Goal: Find specific page/section: Find specific page/section

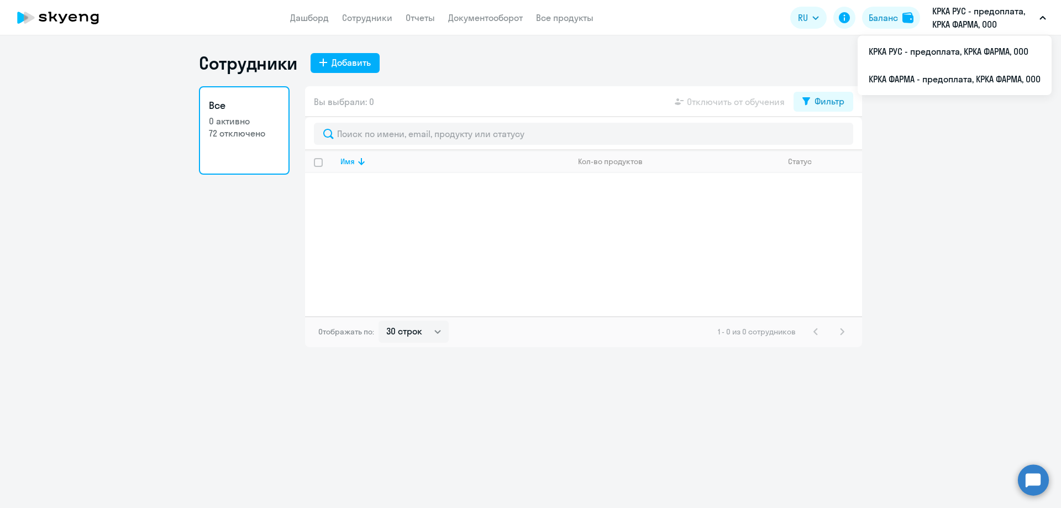
select select "30"
click at [908, 78] on li "КРКА ФАРМА - предоплата, КРКА ФАРМА, ООО" at bounding box center [955, 79] width 194 height 28
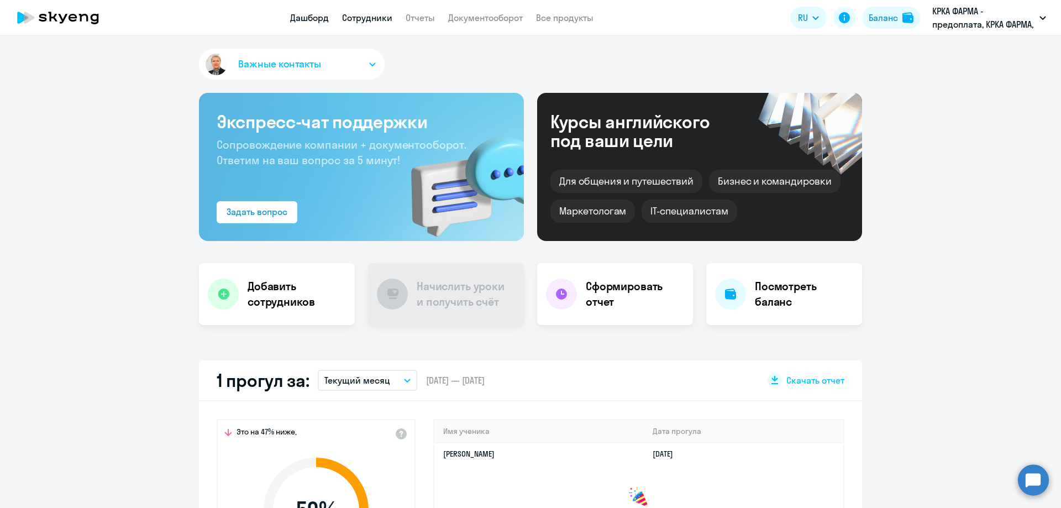
click at [370, 18] on link "Сотрудники" at bounding box center [367, 17] width 50 height 11
select select "30"
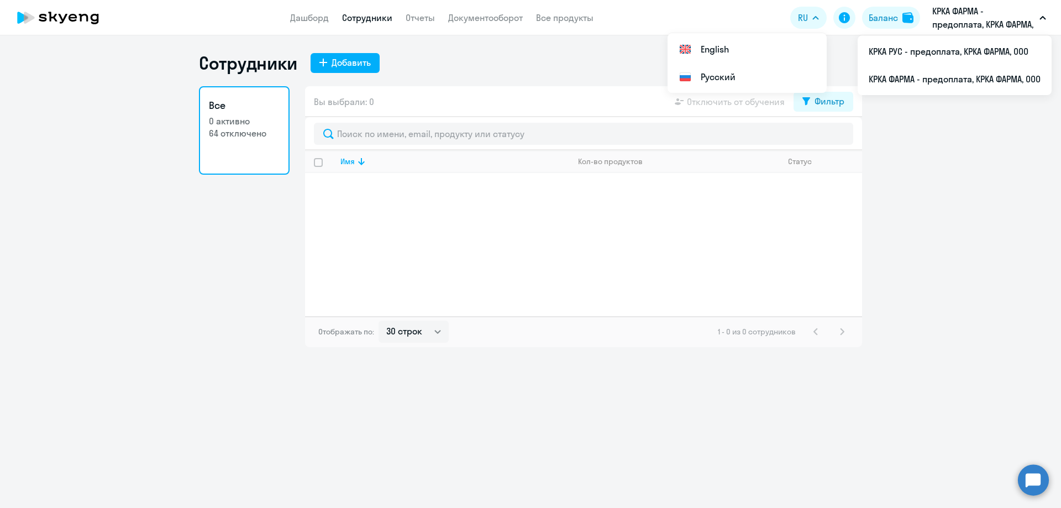
click at [954, 342] on ng-component "Сотрудники Добавить Все 0 активно 64 отключено Вы выбрали: 0 Отключить от обуче…" at bounding box center [530, 199] width 1061 height 295
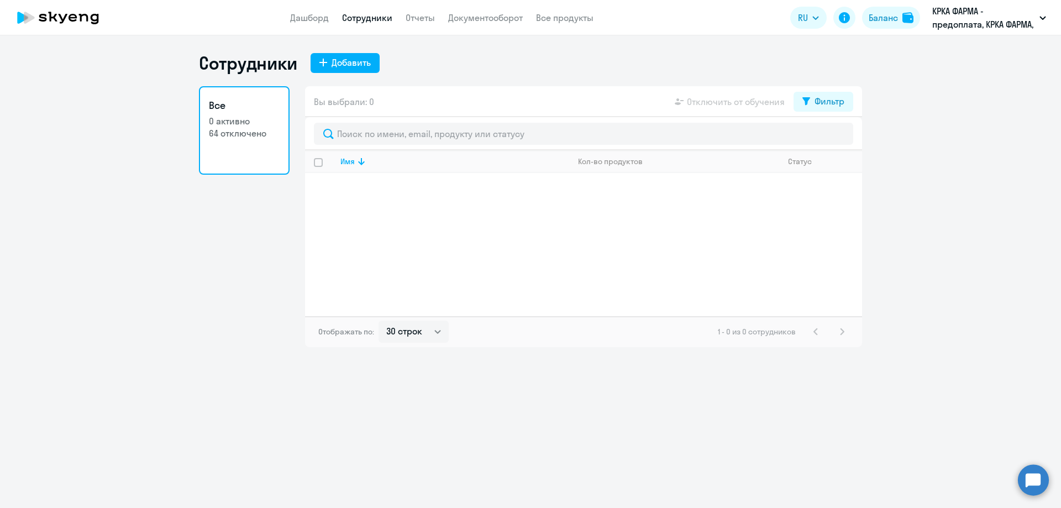
click at [609, 387] on div "Сотрудники Добавить Все 0 активно 64 отключено Вы выбрали: 0 Отключить от обуче…" at bounding box center [530, 271] width 1061 height 473
select select "30"
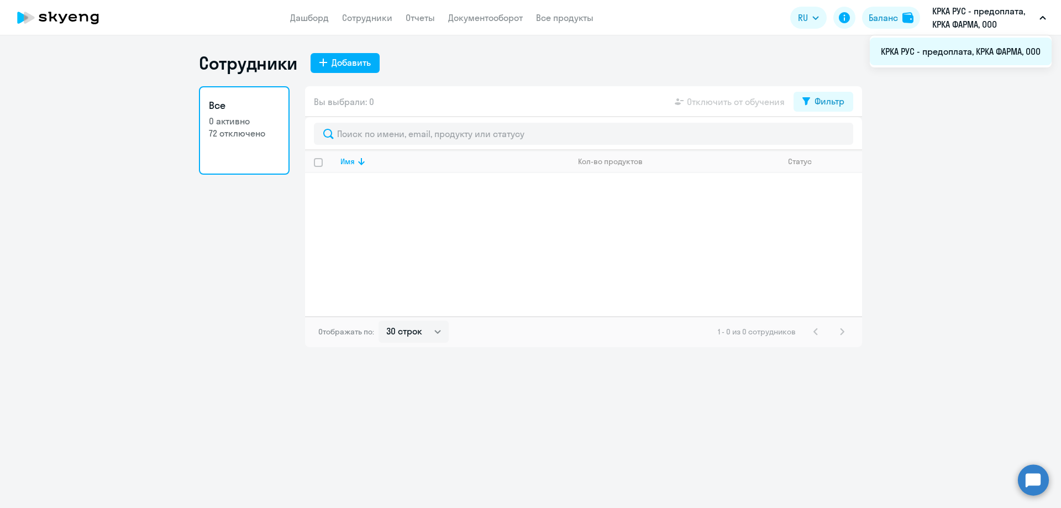
click at [937, 50] on li "КРКА РУС - предоплата, КРКА ФАРМА, ООО" at bounding box center [961, 52] width 182 height 28
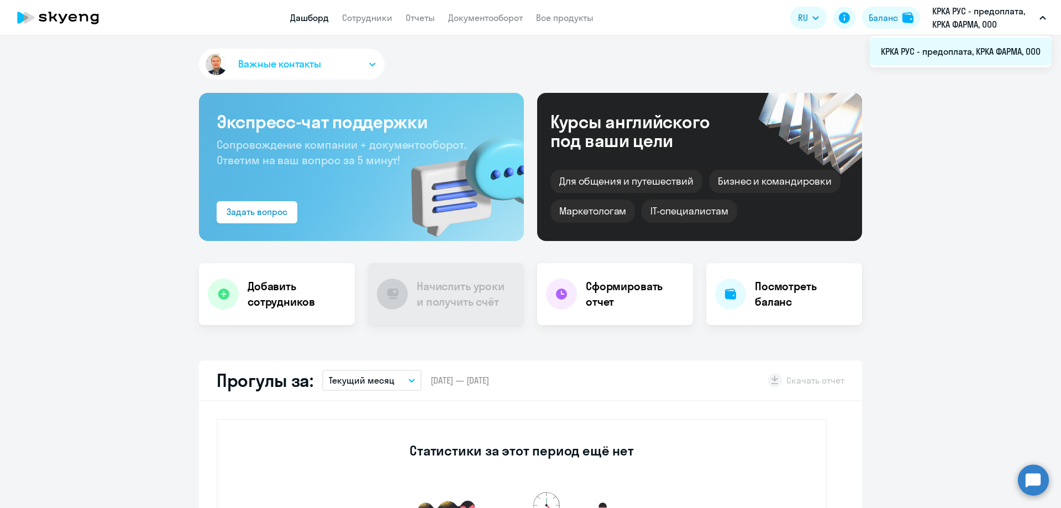
click at [951, 54] on li "КРКА РУС - предоплата, КРКА ФАРМА, ООО" at bounding box center [961, 52] width 182 height 28
click at [962, 25] on p "КРКА РУС - предоплата, КРКА ФАРМА, ООО" at bounding box center [983, 17] width 103 height 27
click at [956, 24] on p "КРКА РУС - предоплата, КРКА ФАРМА, ООО" at bounding box center [983, 17] width 103 height 27
click at [385, 18] on link "Сотрудники" at bounding box center [367, 17] width 50 height 11
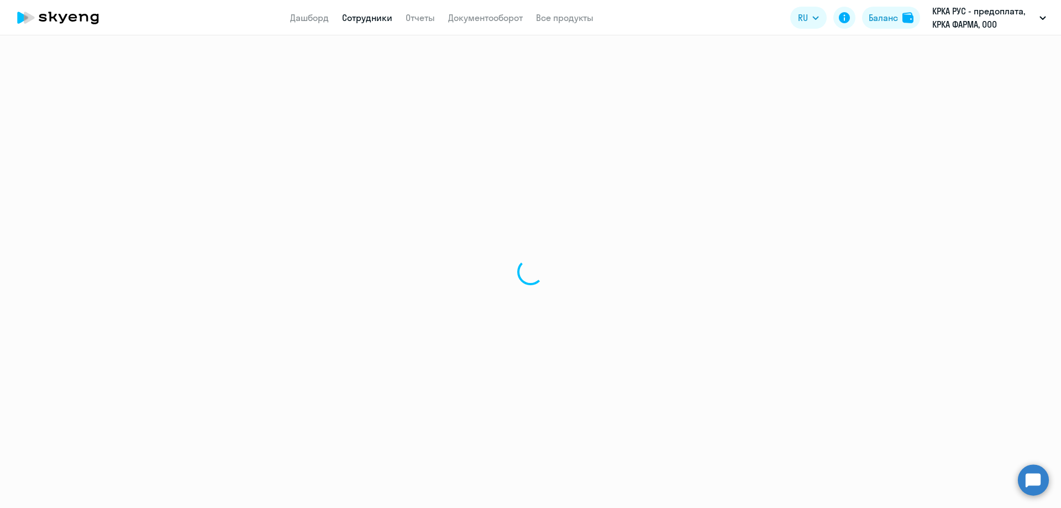
select select "30"
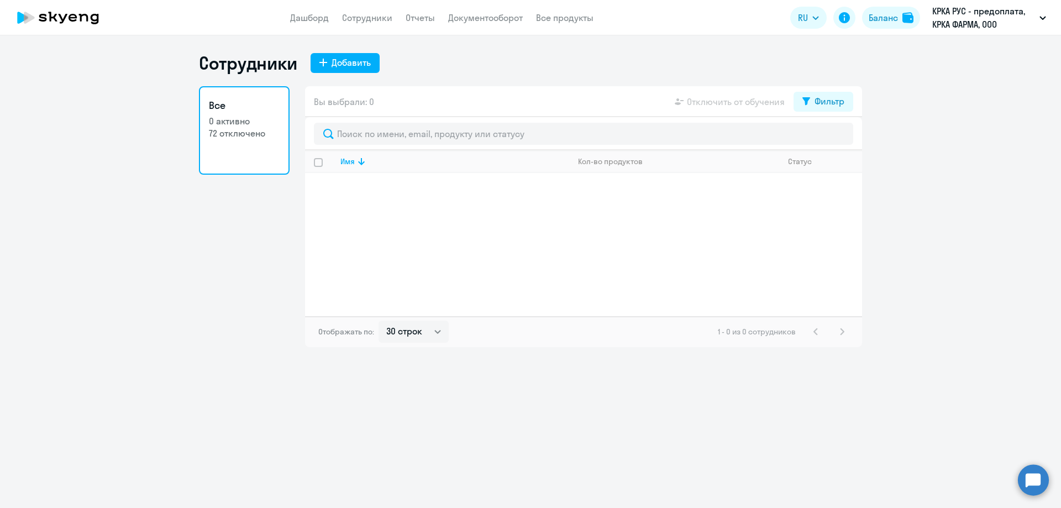
select select "30"
click at [966, 53] on li "КРКА РУС - предоплата, КРКА ФАРМА, ООО" at bounding box center [961, 52] width 182 height 28
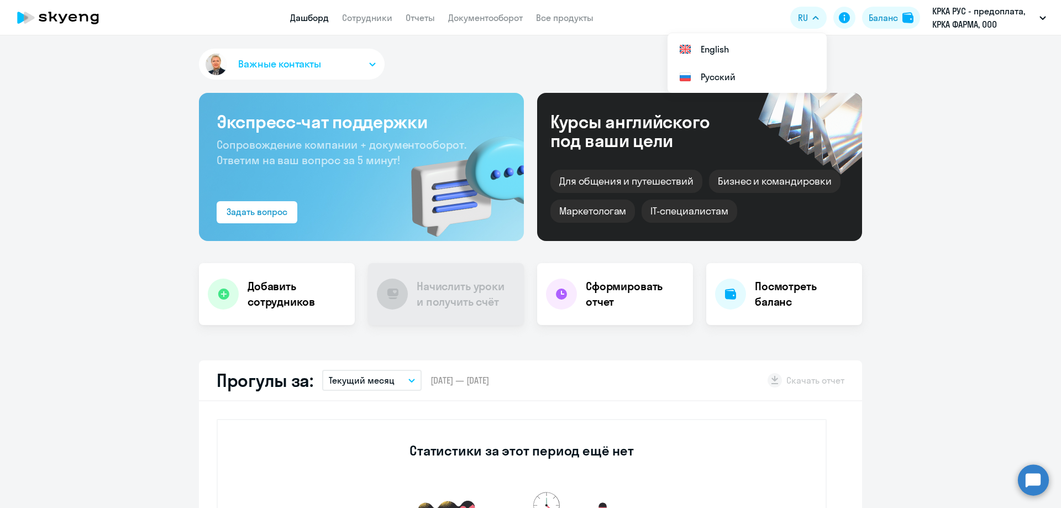
select select "30"
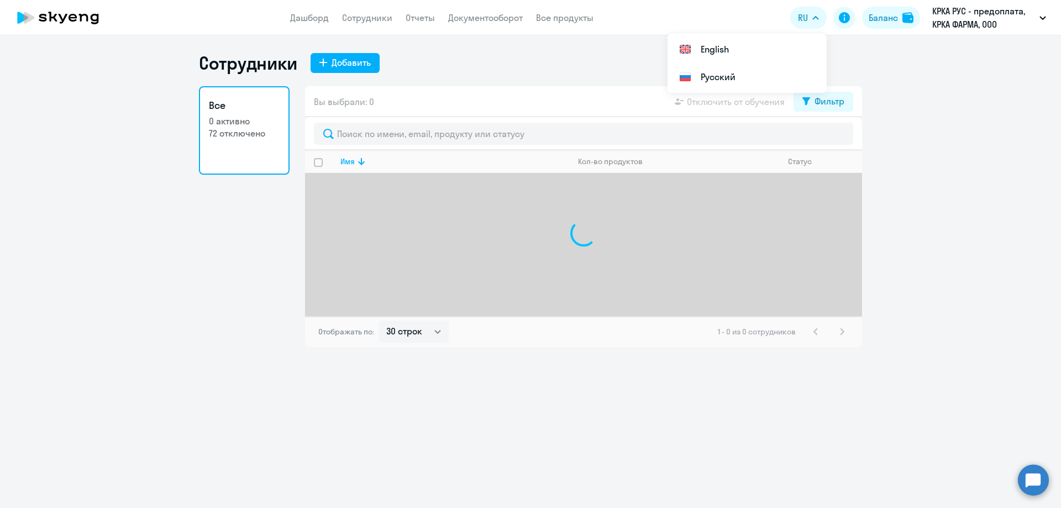
select select "30"
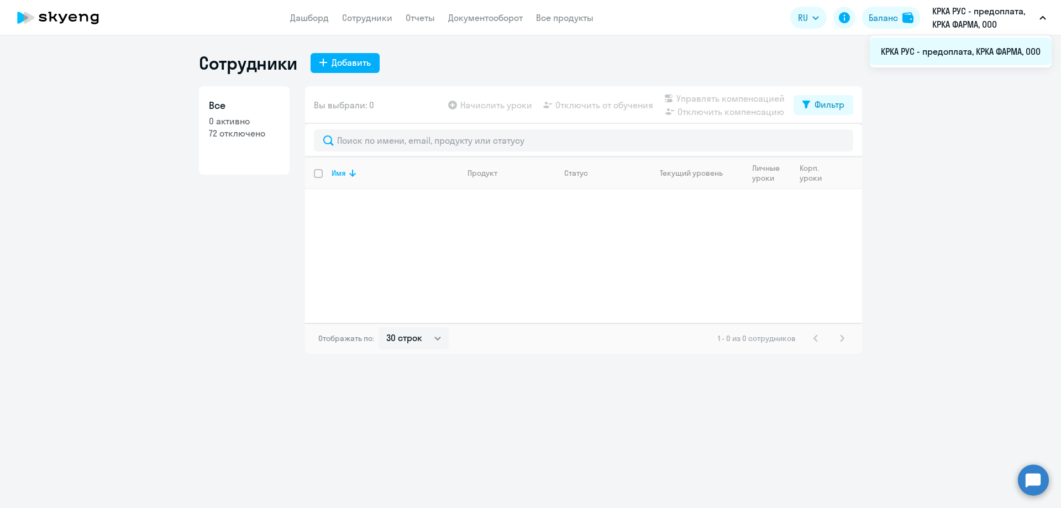
click at [963, 52] on li "КРКА РУС - предоплата, КРКА ФАРМА, ООО" at bounding box center [961, 52] width 182 height 28
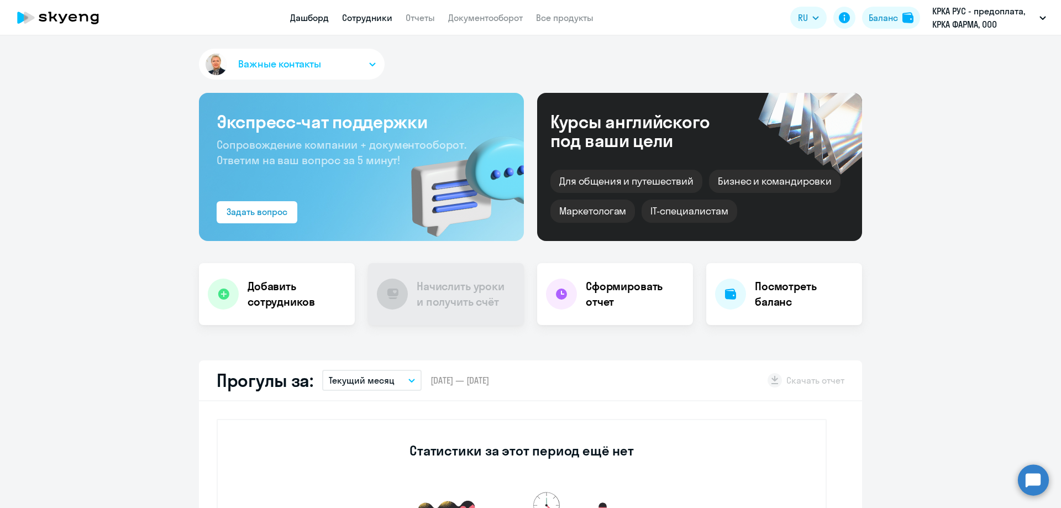
click at [353, 21] on link "Сотрудники" at bounding box center [367, 17] width 50 height 11
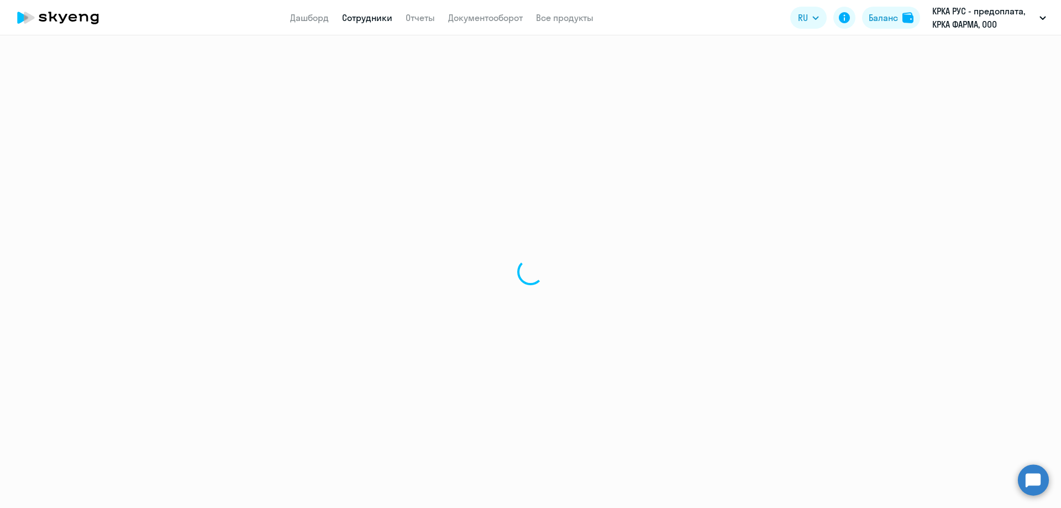
select select "30"
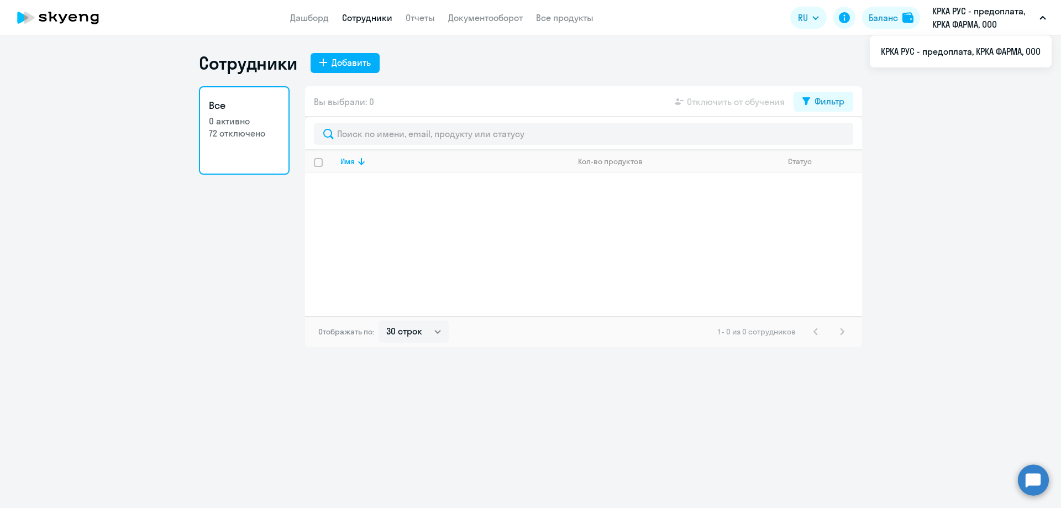
click at [983, 25] on p "КРКА РУС - предоплата, КРКА ФАРМА, ООО" at bounding box center [983, 17] width 103 height 27
click at [966, 54] on li "КРКА РУС - предоплата, КРКА ФАРМА, ООО" at bounding box center [961, 52] width 182 height 28
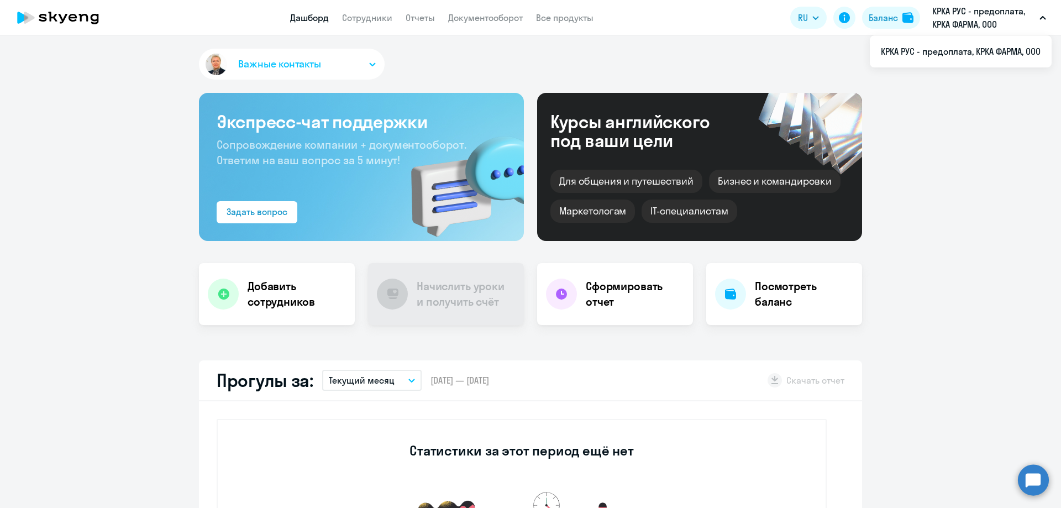
click at [974, 27] on p "КРКА РУС - предоплата, КРКА ФАРМА, ООО" at bounding box center [983, 17] width 103 height 27
click at [973, 20] on p "КРКА РУС - предоплата, КРКА ФАРМА, ООО" at bounding box center [983, 17] width 103 height 27
click at [942, 25] on p "КРКА РУС - предоплата, КРКА ФАРМА, ООО" at bounding box center [983, 17] width 103 height 27
click at [955, 12] on p "КРКА РУС - предоплата, КРКА ФАРМА, ООО" at bounding box center [983, 17] width 103 height 27
click at [954, 24] on p "КРКА РУС - предоплата, КРКА ФАРМА, ООО" at bounding box center [983, 17] width 103 height 27
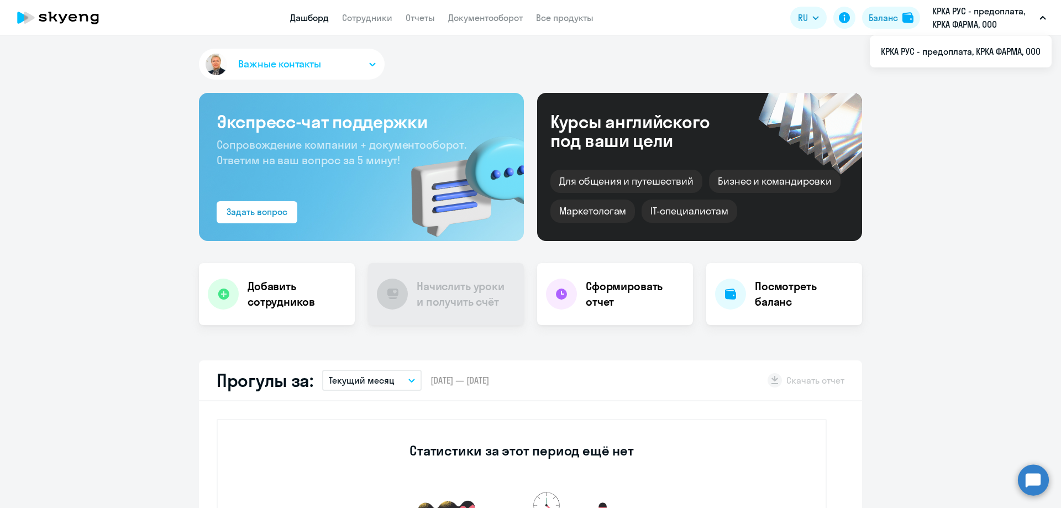
click at [954, 24] on p "КРКА РУС - предоплата, КРКА ФАРМА, ООО" at bounding box center [983, 17] width 103 height 27
click at [359, 21] on link "Сотрудники" at bounding box center [367, 17] width 50 height 11
select select "30"
click at [958, 53] on li "КРКА РУС - предоплата, КРКА ФАРМА, ООО" at bounding box center [961, 52] width 182 height 28
click at [366, 17] on link "Сотрудники" at bounding box center [367, 17] width 50 height 11
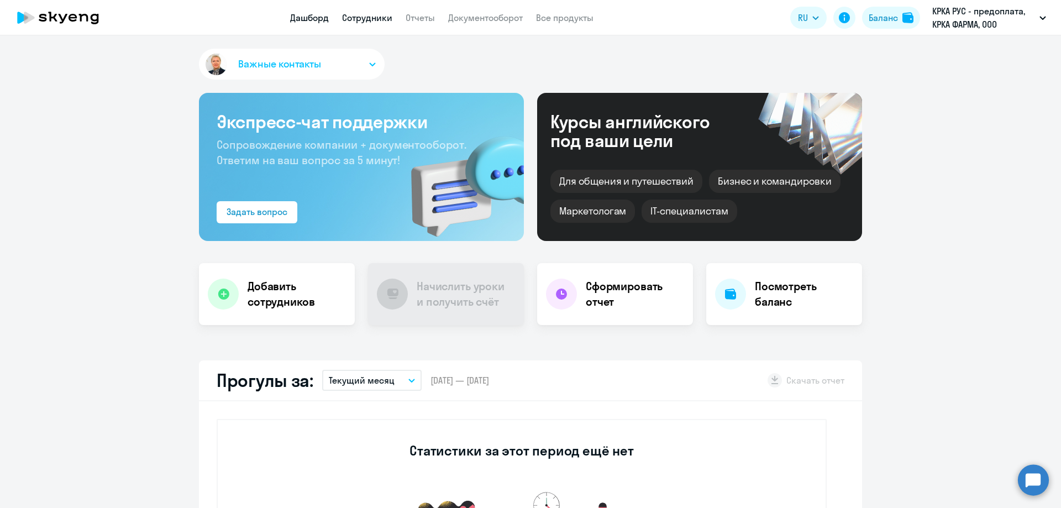
select select "30"
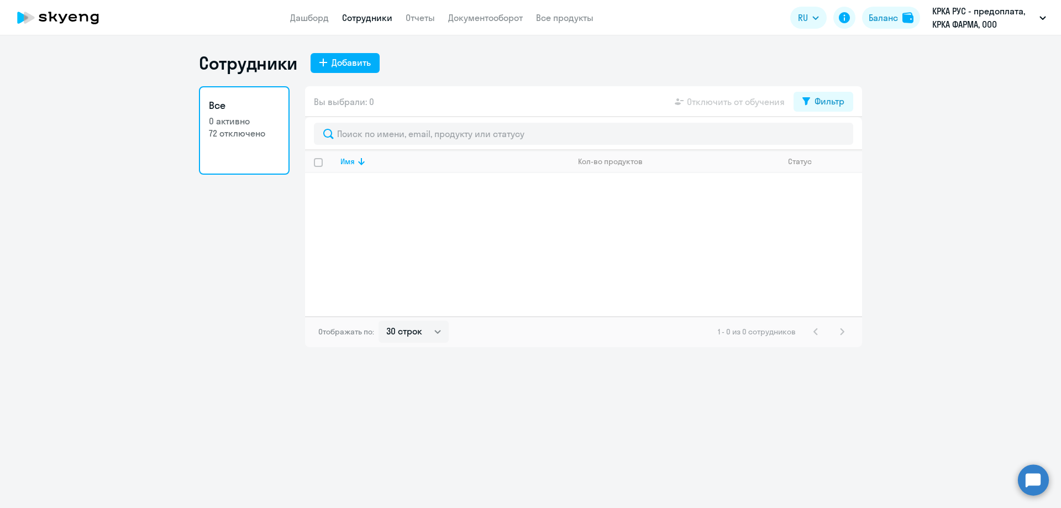
select select "30"
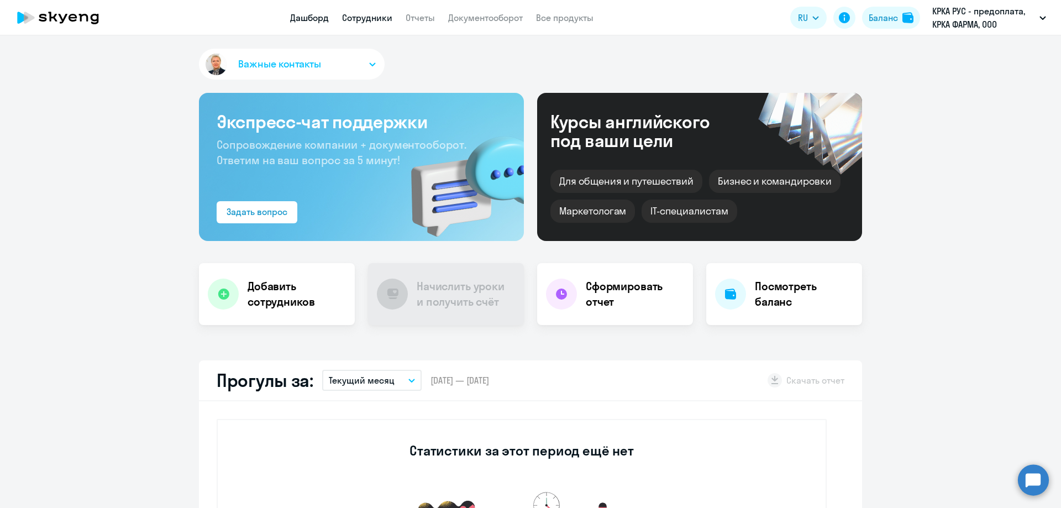
click at [370, 18] on link "Сотрудники" at bounding box center [367, 17] width 50 height 11
select select "30"
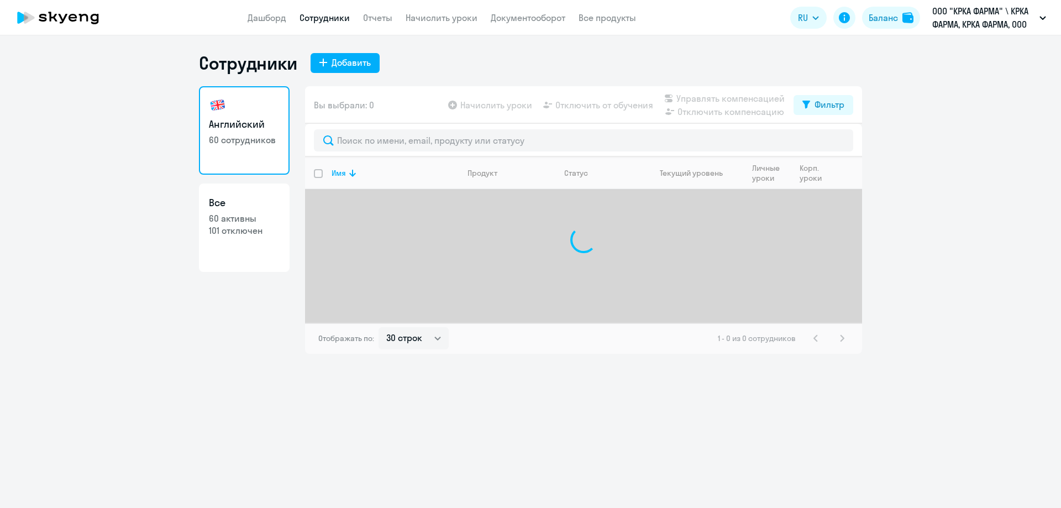
select select "30"
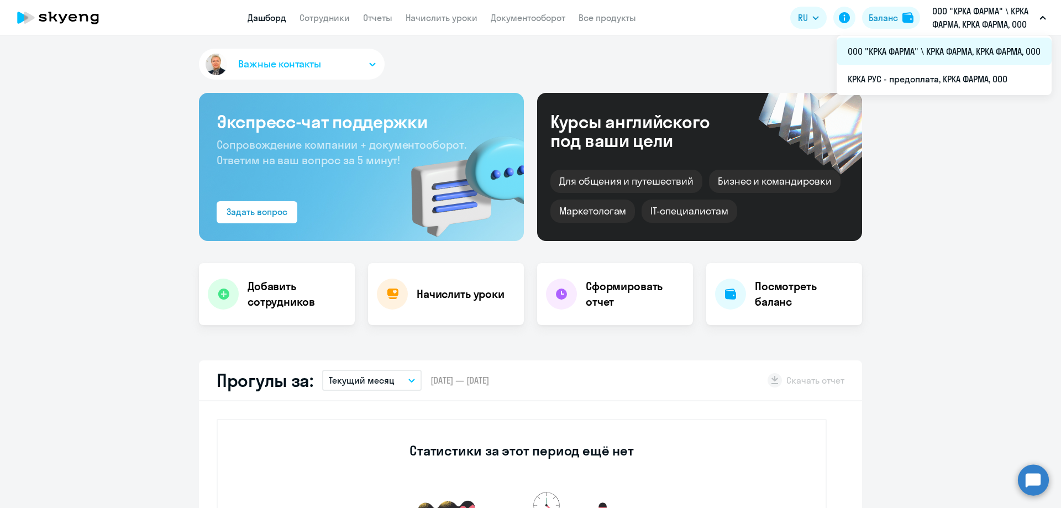
select select "30"
click at [967, 49] on li "ООО "КРКА ФАРМА" \ КРКА ФАРМА, КРКА ФАРМА, ООО" at bounding box center [944, 52] width 215 height 28
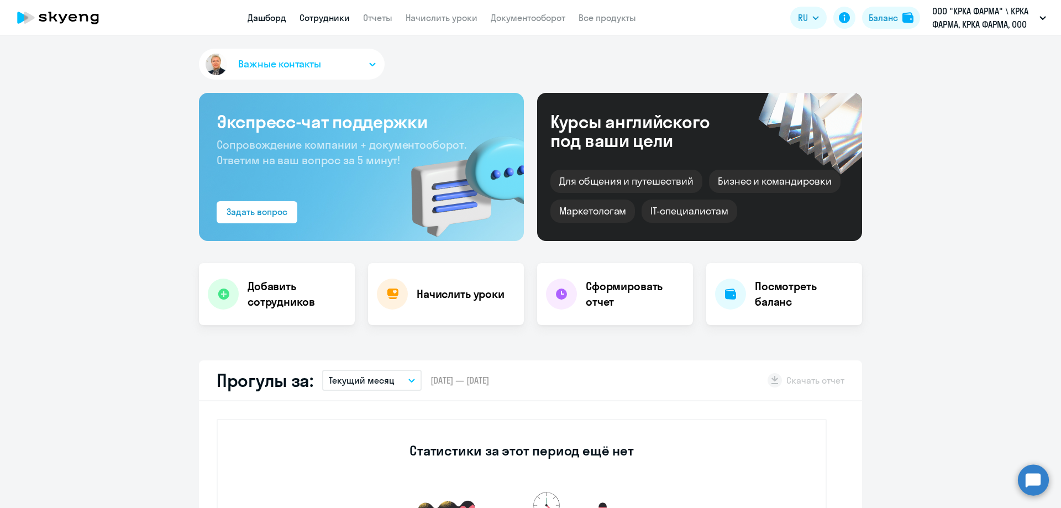
click at [338, 20] on link "Сотрудники" at bounding box center [325, 17] width 50 height 11
select select "30"
